Goal: Transaction & Acquisition: Purchase product/service

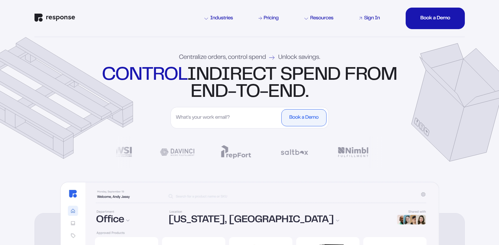
click at [375, 17] on div "Sign In" at bounding box center [372, 18] width 16 height 5
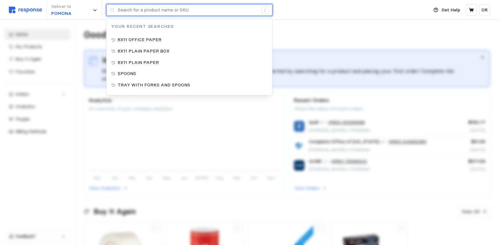
click at [175, 13] on input "text" at bounding box center [188, 9] width 140 height 11
type input "s"
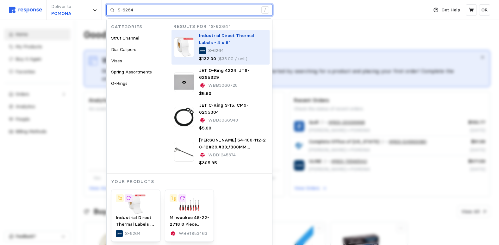
click at [229, 41] on p "Industrial Direct Thermal Labels - 4 x 6"" at bounding box center [233, 39] width 68 height 14
type input "S-6264"
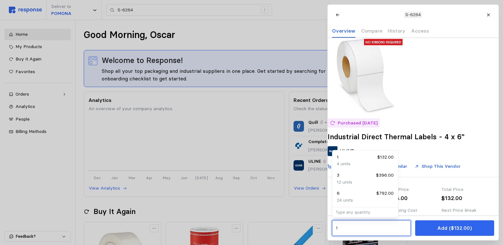
click at [355, 229] on input "1" at bounding box center [371, 227] width 71 height 11
click at [347, 177] on div "3 $396.00" at bounding box center [365, 175] width 57 height 7
type input "3"
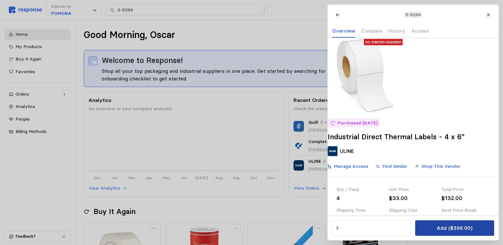
click at [446, 230] on p "Add ($396.00)" at bounding box center [455, 228] width 36 height 8
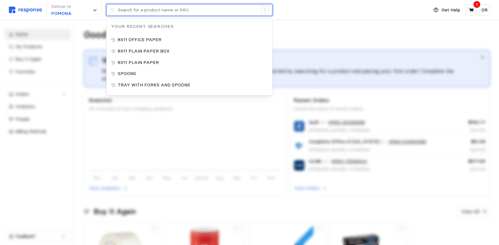
click at [143, 13] on input "text" at bounding box center [188, 9] width 140 height 11
type input "s"
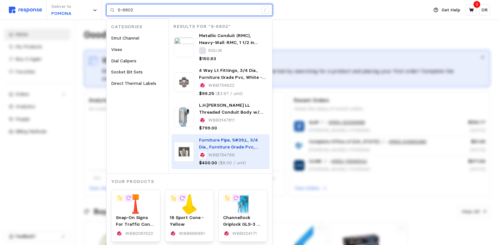
click at [236, 146] on span "Furniture Pipe, 5#39;L, 3/4 Dia., Furniture Grade Pvc, White - Pkg Qty 50" at bounding box center [228, 146] width 59 height 19
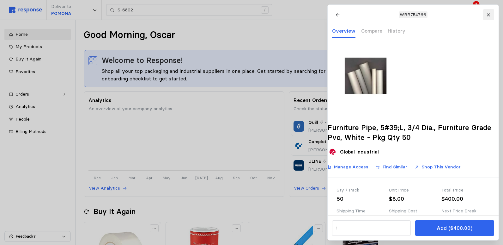
click at [490, 15] on icon at bounding box center [489, 15] width 4 height 4
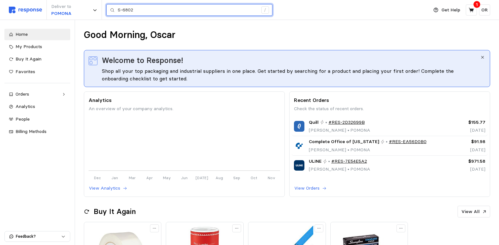
click at [151, 12] on input "S-6802" at bounding box center [188, 9] width 140 height 11
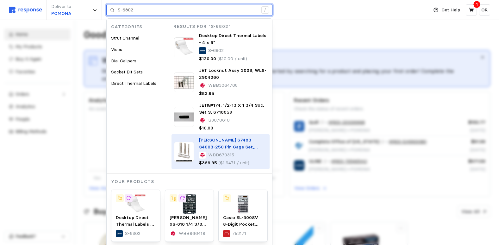
click at [219, 149] on span "Starrett 67483 S4003-250 Pin Gage Set, Case, Sizes .061-.250-" at bounding box center [228, 146] width 58 height 19
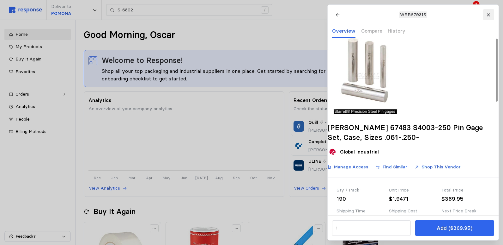
click at [488, 14] on icon at bounding box center [489, 15] width 4 height 4
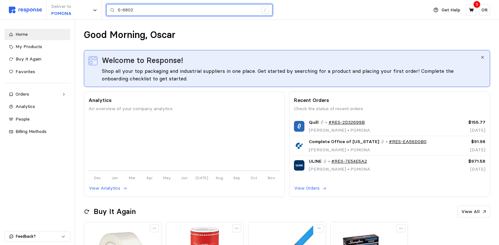
click at [153, 9] on input "S-6802" at bounding box center [188, 9] width 140 height 11
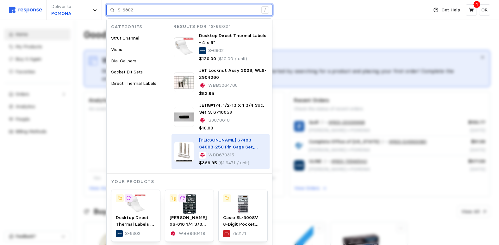
scroll to position [32, 0]
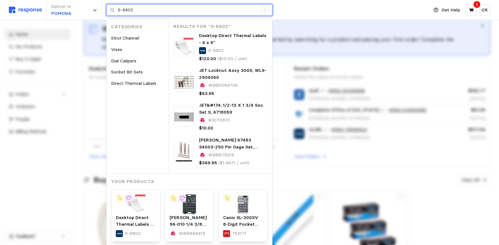
click at [166, 11] on input "S-6802" at bounding box center [188, 9] width 140 height 11
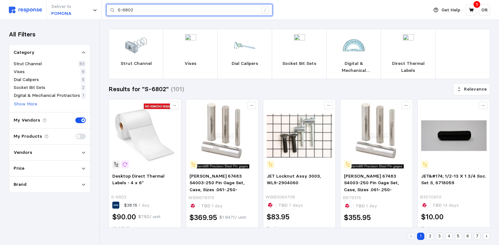
click at [153, 9] on input "S-6802" at bounding box center [188, 9] width 140 height 11
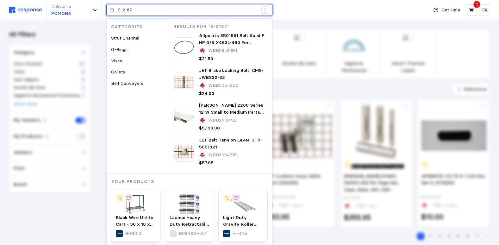
click at [137, 215] on div "Black Wire Utility Cart - 36 x 18 x 40" H-6603" at bounding box center [136, 225] width 40 height 23
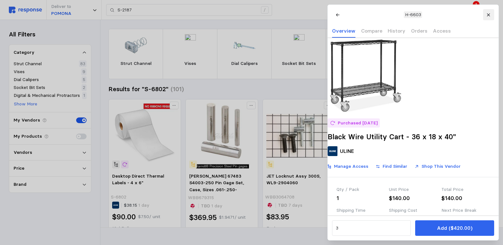
click at [488, 13] on icon at bounding box center [489, 15] width 4 height 4
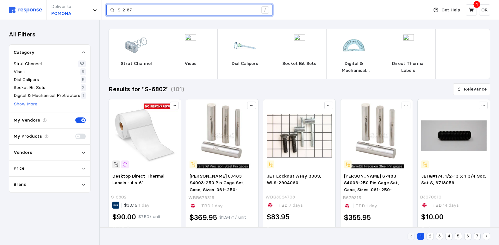
click at [166, 10] on input "S-2187" at bounding box center [188, 9] width 140 height 11
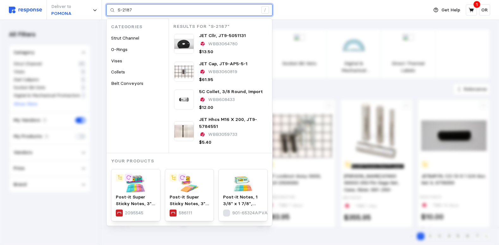
click at [141, 201] on div "Post-it Super Sticky Notes, 3" x 3", Supernova Neons Collection, 70 Sheet/Pad, …" at bounding box center [135, 195] width 49 height 52
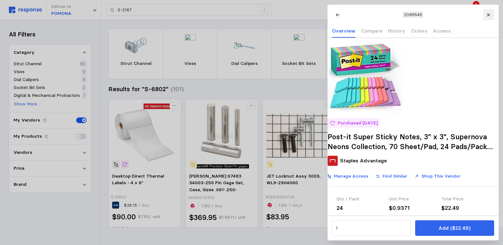
click at [488, 14] on icon at bounding box center [488, 14] width 3 height 3
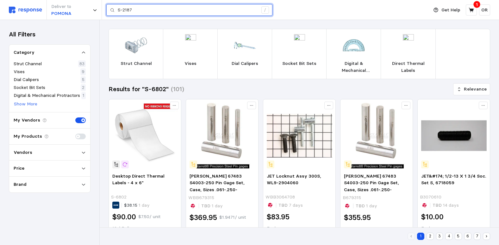
click at [140, 10] on input "S-2187" at bounding box center [188, 9] width 140 height 11
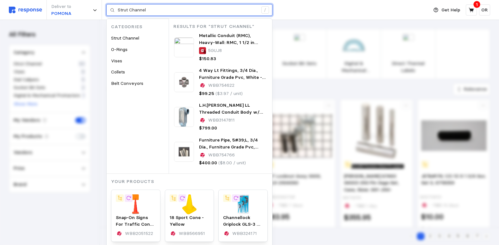
click at [154, 10] on input "Strut Channel" at bounding box center [188, 9] width 140 height 11
type input "S"
click at [163, 11] on input "Strut Channel" at bounding box center [188, 9] width 140 height 11
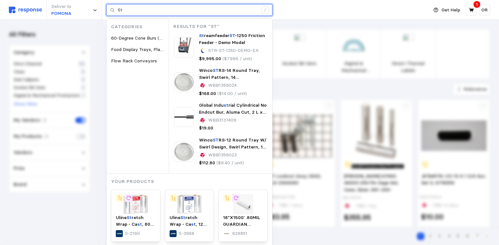
type input "S"
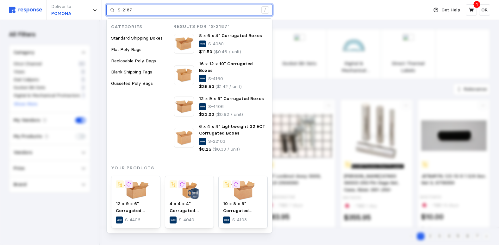
type input "S-2187"
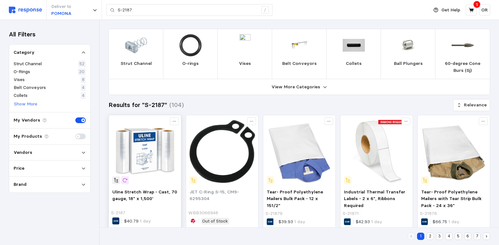
click at [151, 161] on img at bounding box center [144, 151] width 65 height 65
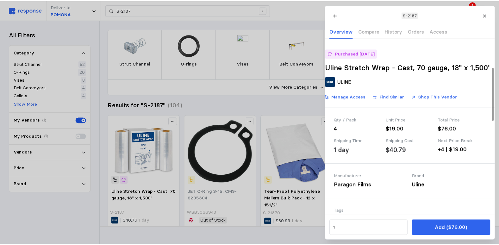
scroll to position [95, 0]
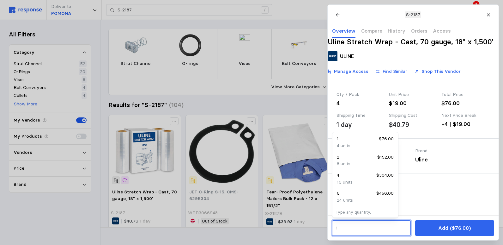
click at [352, 228] on input "1" at bounding box center [371, 227] width 71 height 11
click at [351, 158] on div "2 $152.00" at bounding box center [365, 157] width 57 height 7
type input "2"
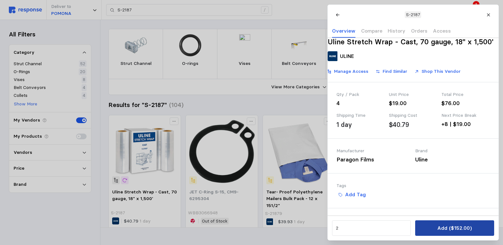
click at [471, 227] on p "Add ($152.00)" at bounding box center [455, 228] width 34 height 8
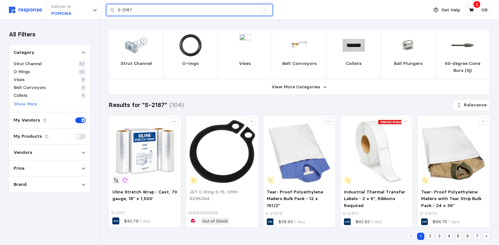
click at [138, 11] on input "S-2187" at bounding box center [188, 9] width 140 height 11
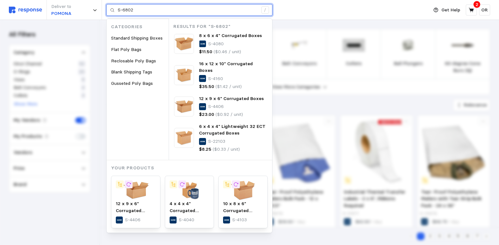
type input "S-6802"
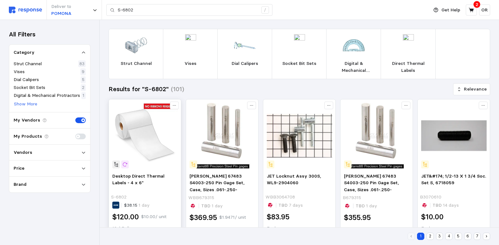
click at [147, 143] on img at bounding box center [144, 135] width 65 height 65
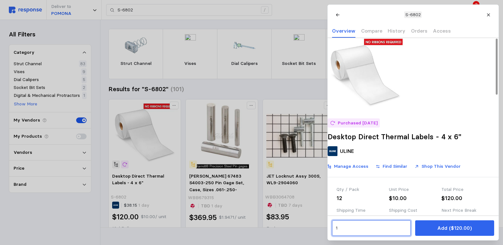
click at [359, 230] on input "1" at bounding box center [371, 227] width 71 height 11
click at [354, 181] on div "12 units" at bounding box center [365, 182] width 57 height 7
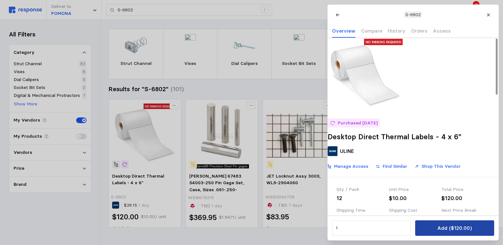
click at [463, 229] on p "Add ($120.00)" at bounding box center [455, 228] width 34 height 8
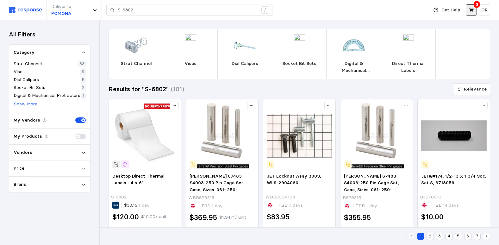
click at [471, 8] on icon at bounding box center [471, 10] width 6 height 6
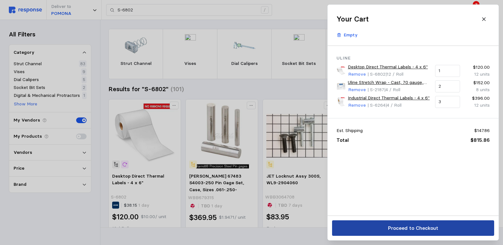
click at [429, 230] on p "Proceed to Checkout" at bounding box center [413, 228] width 50 height 8
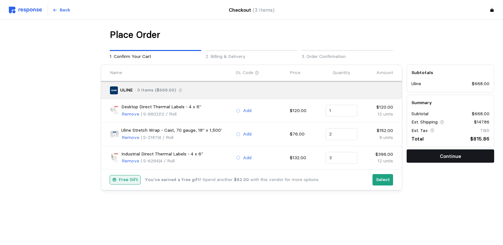
click at [456, 156] on p "Continue" at bounding box center [450, 156] width 21 height 8
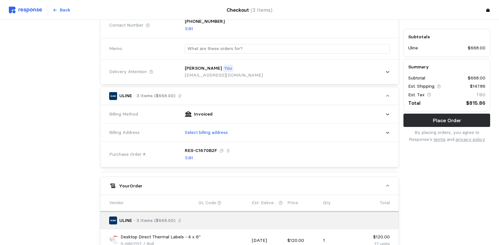
scroll to position [95, 0]
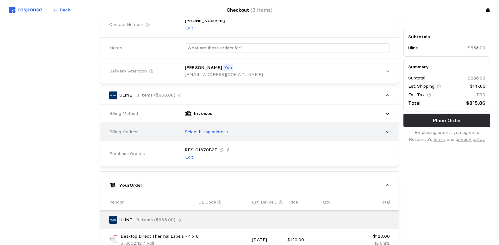
click at [225, 130] on p "Select billing address" at bounding box center [206, 131] width 43 height 7
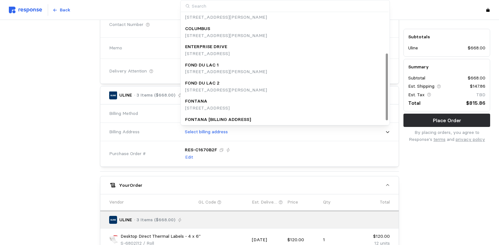
scroll to position [71, 0]
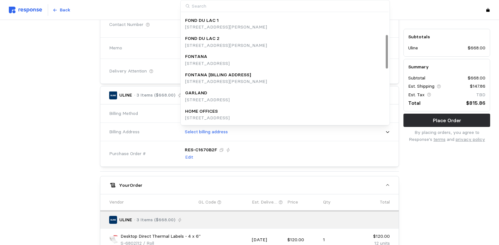
click at [227, 114] on div "HOME OFFICES" at bounding box center [207, 111] width 45 height 7
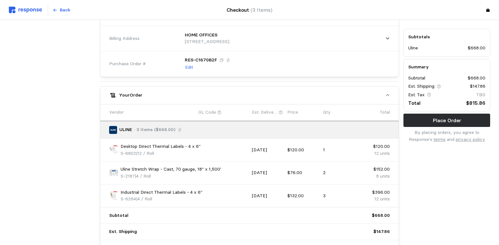
scroll to position [255, 0]
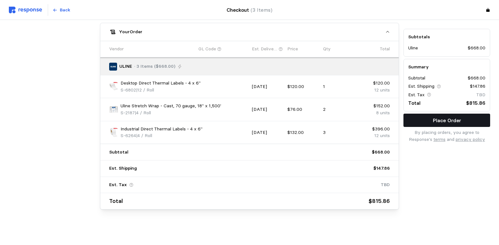
click at [456, 117] on p "Place Order" at bounding box center [446, 120] width 28 height 8
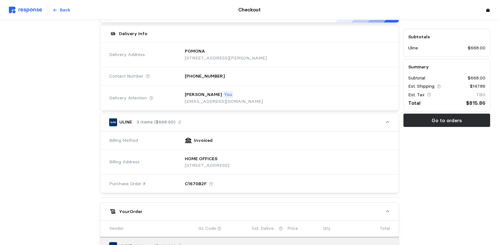
scroll to position [95, 0]
